Goal: Check status

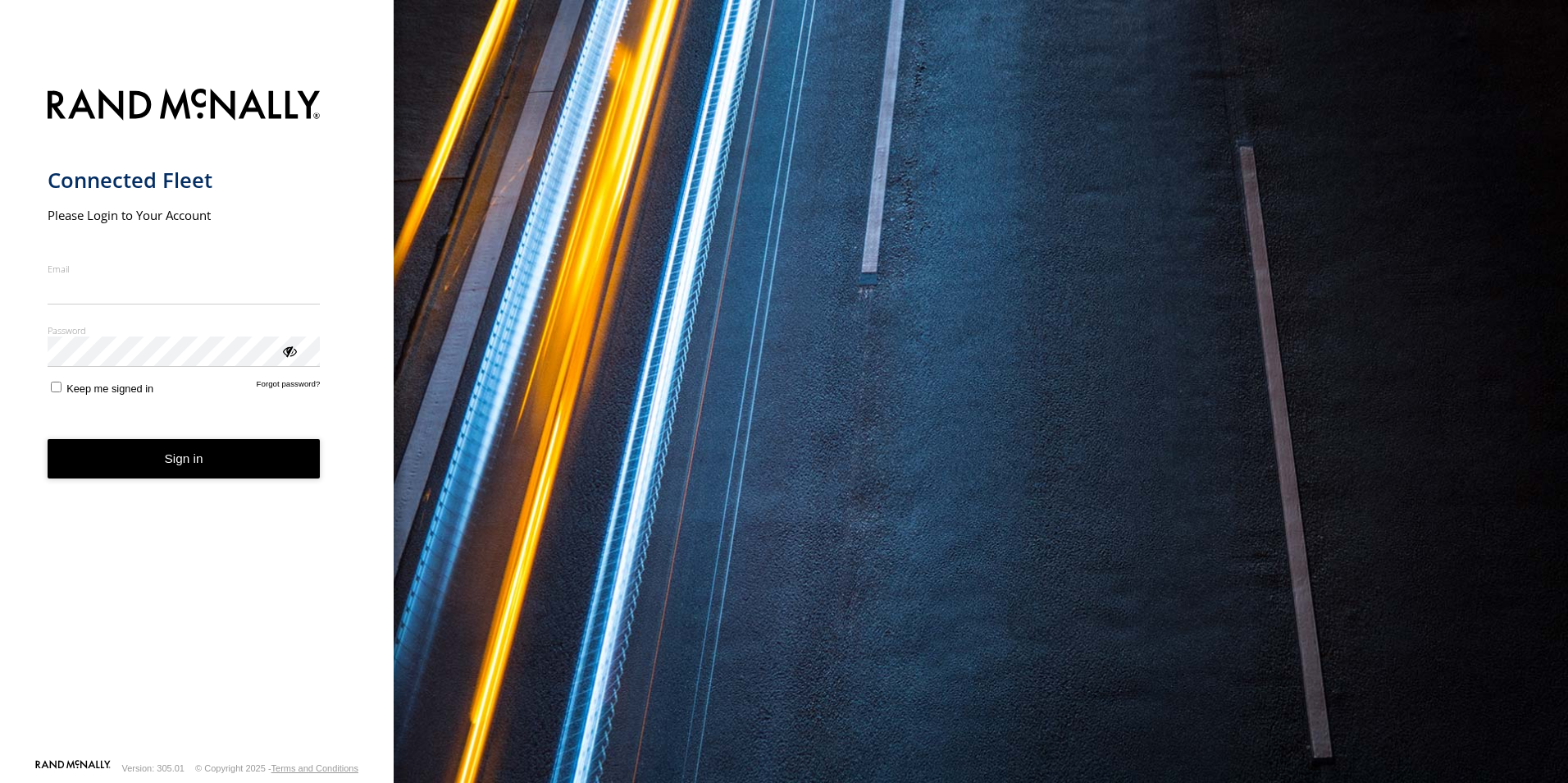
type input "**********"
click at [162, 464] on button "Sign in" at bounding box center [184, 459] width 273 height 41
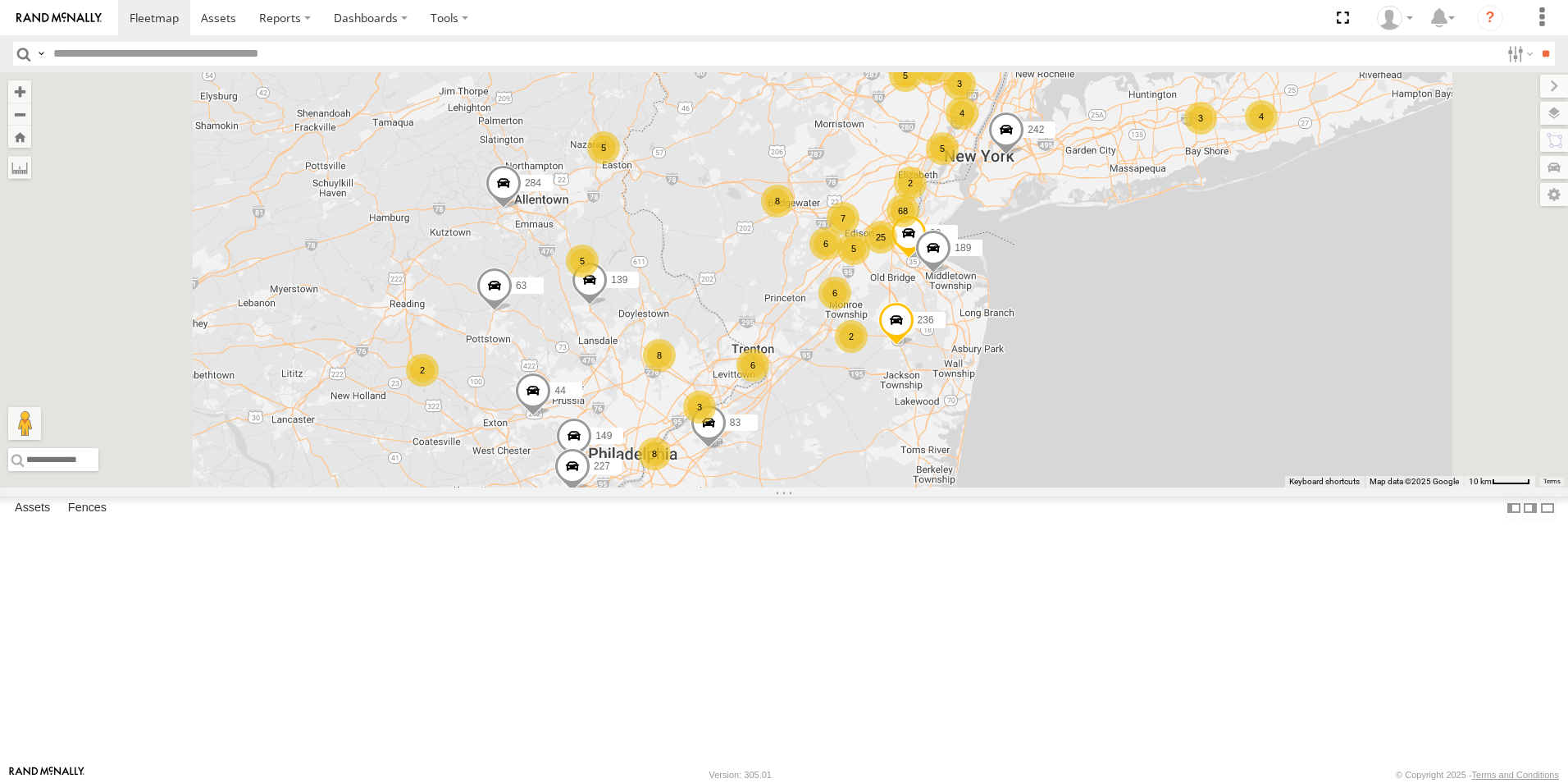
drag, startPoint x: 819, startPoint y: 511, endPoint x: 932, endPoint y: 414, distance: 148.9
click at [932, 414] on div "147 141 236 48 3 6 25 68 16 8 4 5 6 8 21 8 4 7 242 5 3 5 5 139 5 6 257 2 4 3 44…" at bounding box center [784, 279] width 1568 height 415
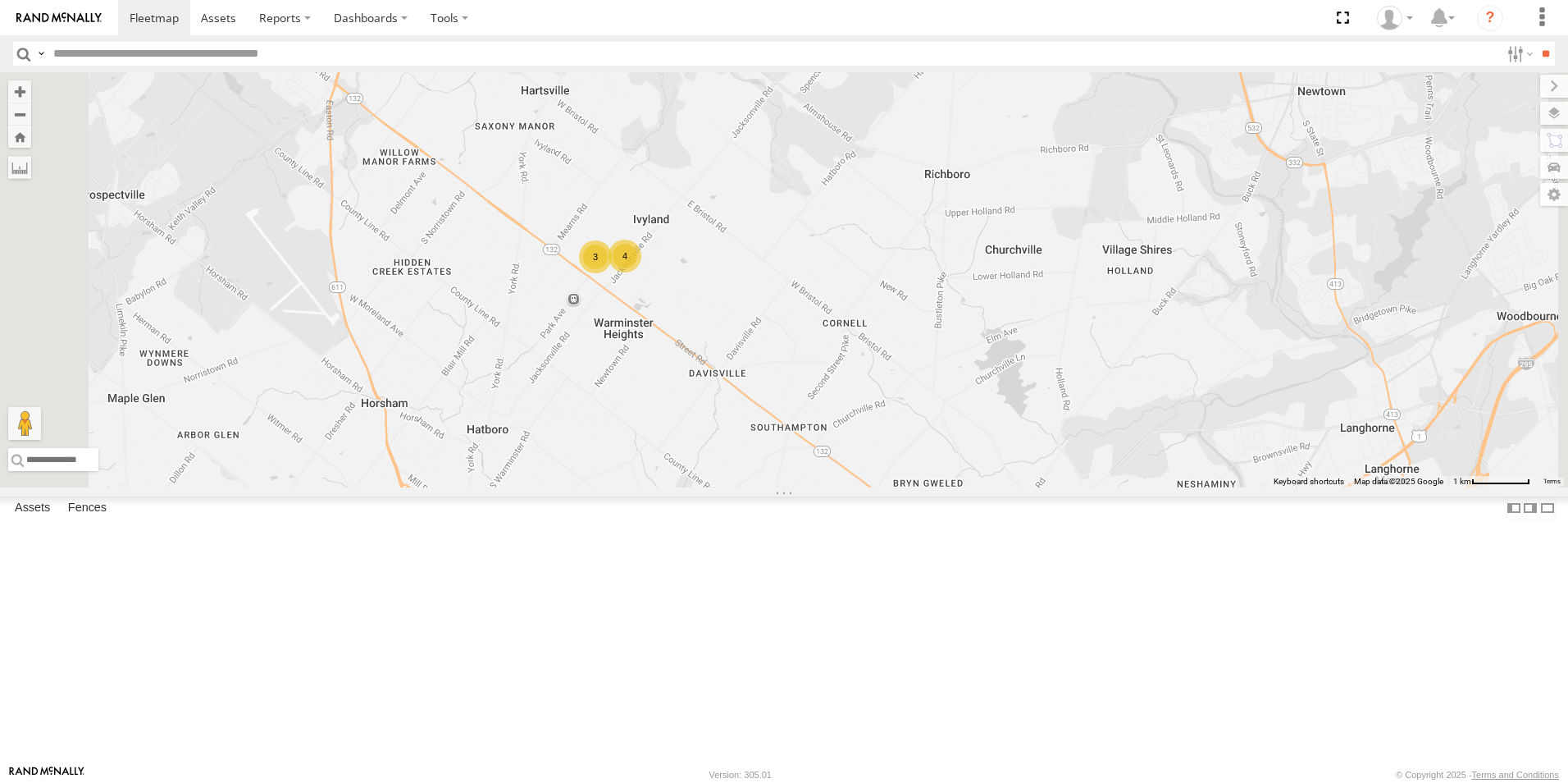
drag, startPoint x: 856, startPoint y: 236, endPoint x: 806, endPoint y: 426, distance: 196.5
click at [806, 426] on div "147 141 236 48 242 139 257 44 63 83 284 90 256 149 227 87 200 189 97 62 273 146…" at bounding box center [784, 279] width 1568 height 415
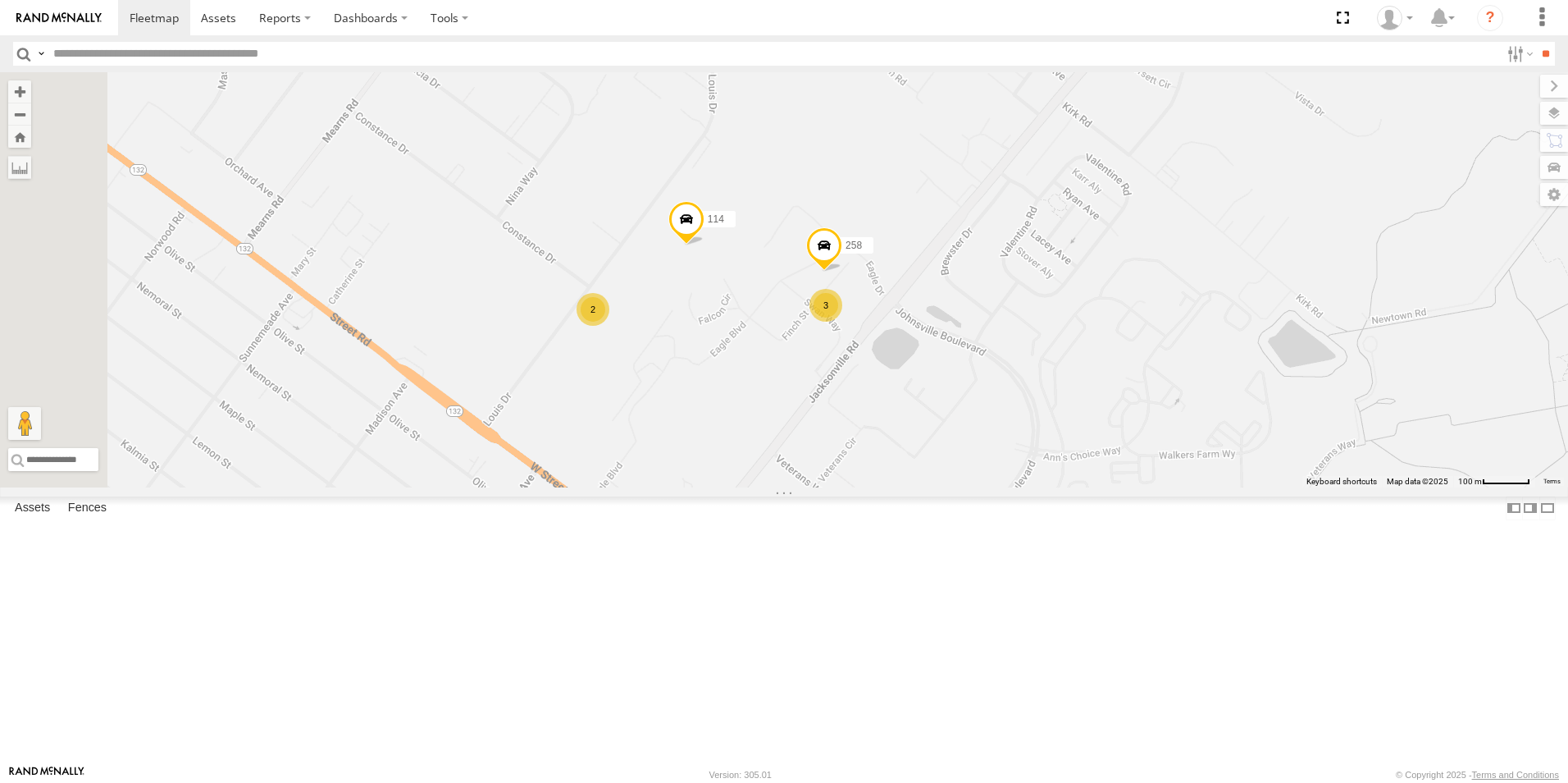
drag, startPoint x: 856, startPoint y: 300, endPoint x: 904, endPoint y: 478, distance: 184.4
click at [904, 478] on div "147 141 236 48 242 139 257 44 63 83 284 90 256 149 227 87 200 189 97 62 273 146…" at bounding box center [784, 279] width 1568 height 415
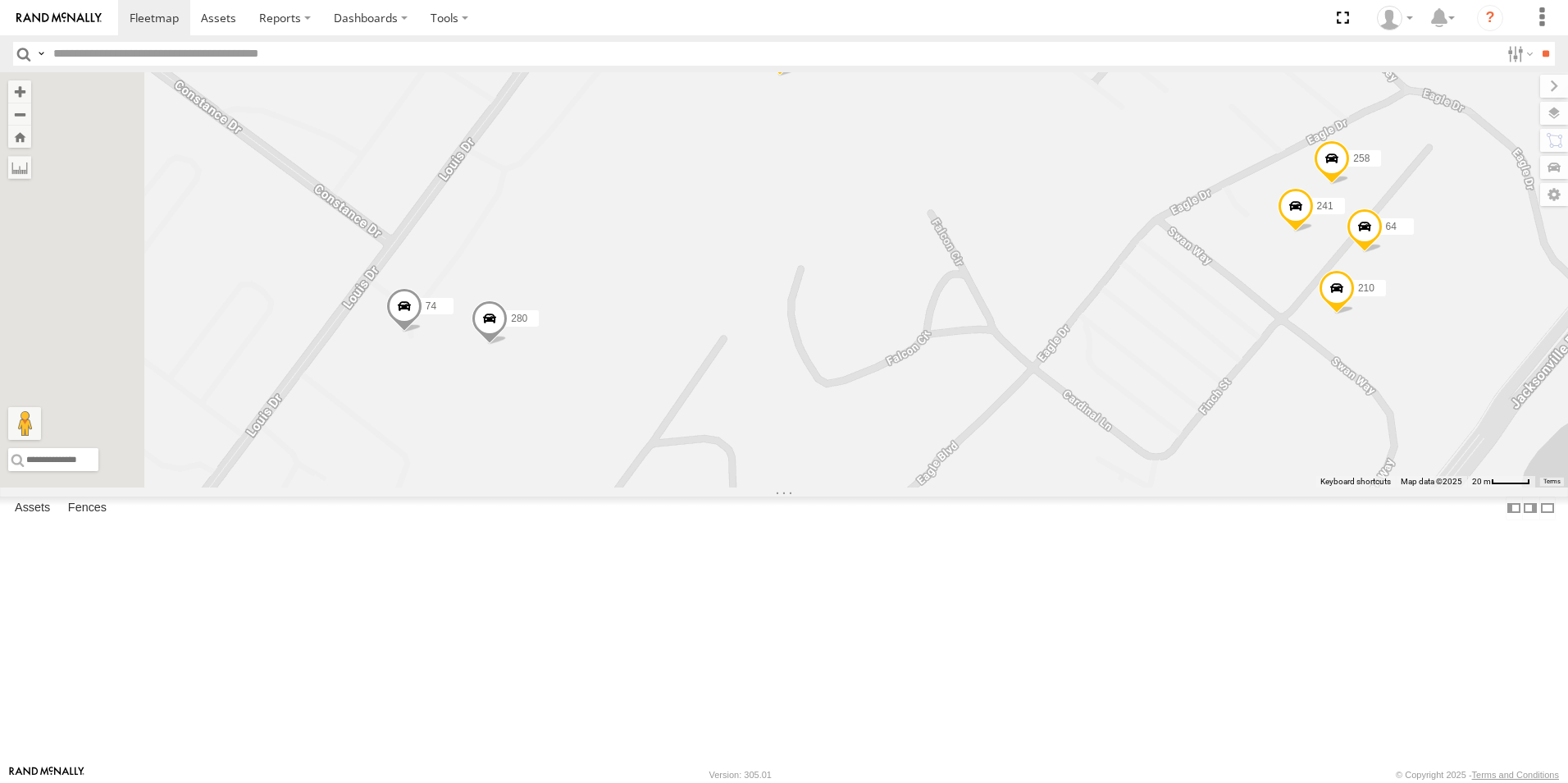
drag, startPoint x: 907, startPoint y: 485, endPoint x: 1016, endPoint y: 464, distance: 111.0
click at [1016, 464] on div "147 141 236 48 242 139 257 44 63 83 284 90 256 149 227 87 200 189 97 62 273 146…" at bounding box center [784, 279] width 1568 height 415
